Goal: Navigation & Orientation: Find specific page/section

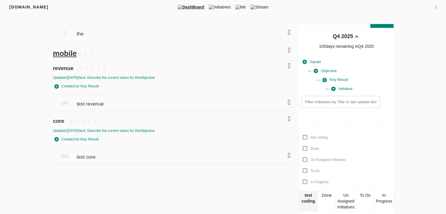
click at [436, 9] on icon at bounding box center [436, 7] width 1 height 4
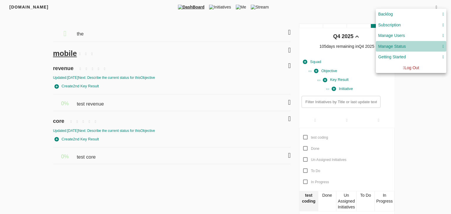
click at [403, 45] on div "Manage Status" at bounding box center [392, 46] width 28 height 7
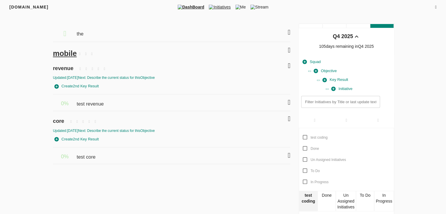
click at [220, 8] on span "Initiatives" at bounding box center [220, 7] width 26 height 6
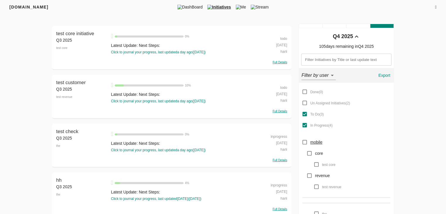
click at [219, 6] on span "Initiatives" at bounding box center [219, 7] width 28 height 6
click at [190, 9] on span "DashBoard" at bounding box center [190, 7] width 30 height 6
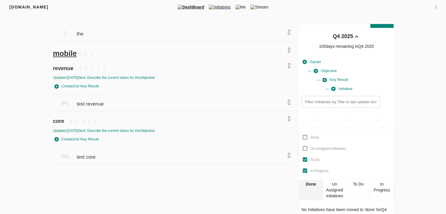
click at [223, 7] on span "Initiatives" at bounding box center [220, 7] width 26 height 6
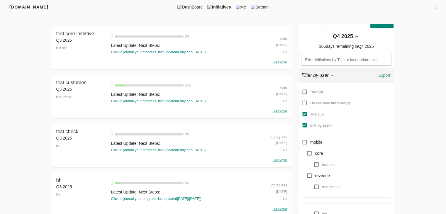
click at [200, 9] on span "DashBoard" at bounding box center [190, 7] width 30 height 6
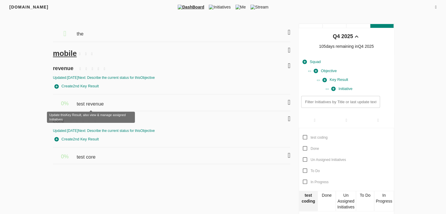
click at [92, 103] on span "test revenue" at bounding box center [91, 101] width 28 height 13
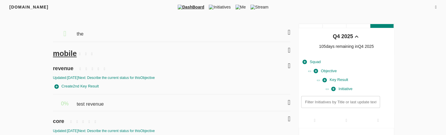
scroll to position [15, 0]
